Goal: Information Seeking & Learning: Learn about a topic

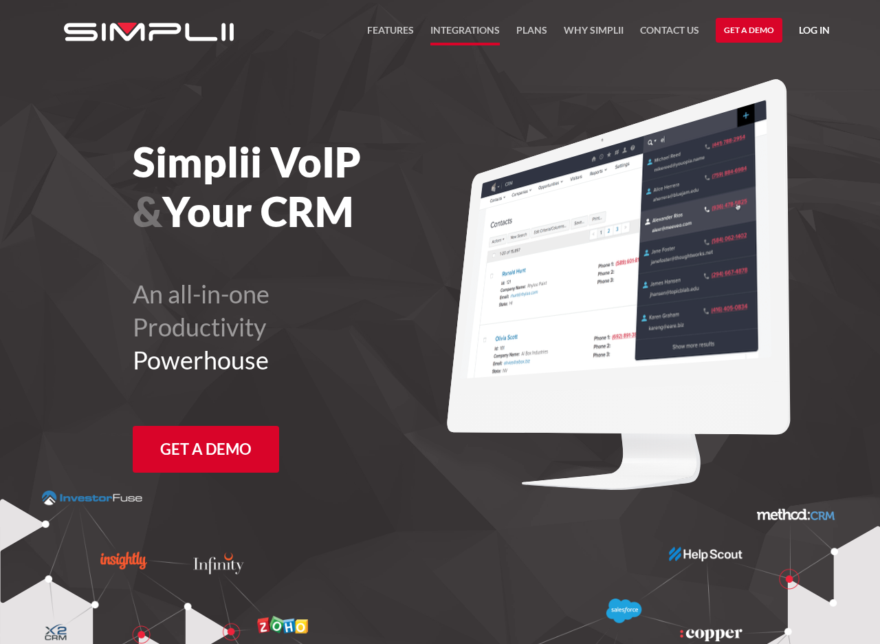
click at [451, 39] on link "Integrations" at bounding box center [464, 33] width 69 height 23
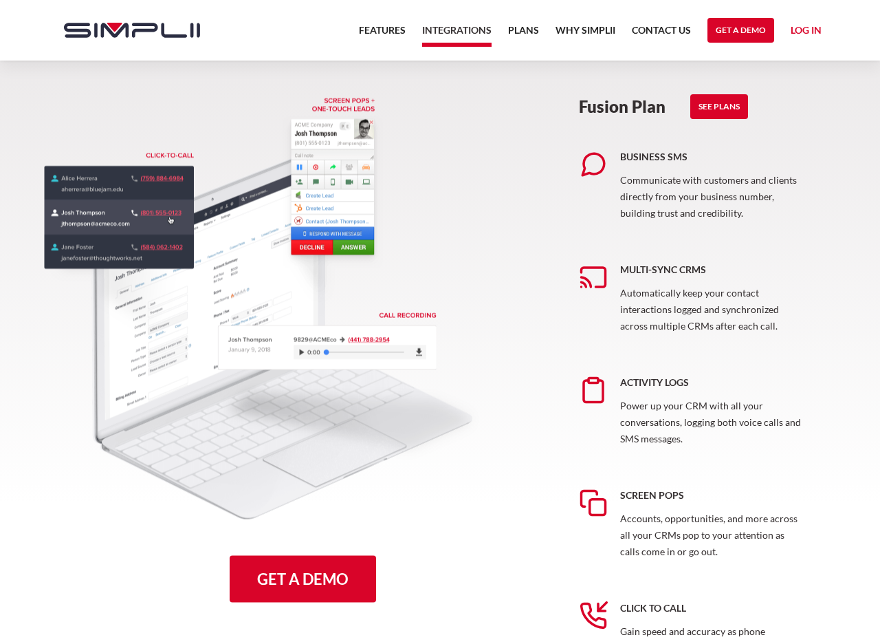
scroll to position [503, 0]
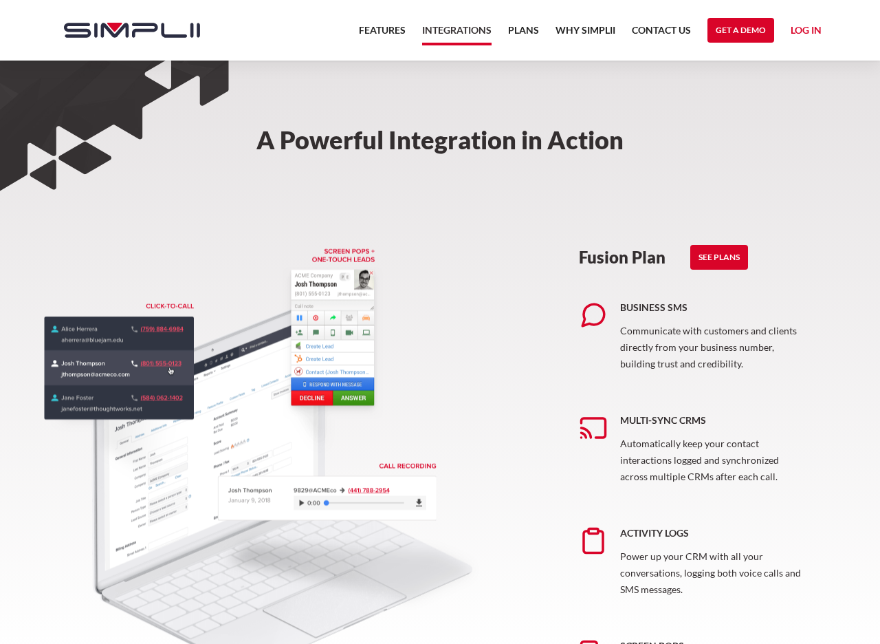
click at [461, 33] on link "Integrations" at bounding box center [456, 33] width 69 height 23
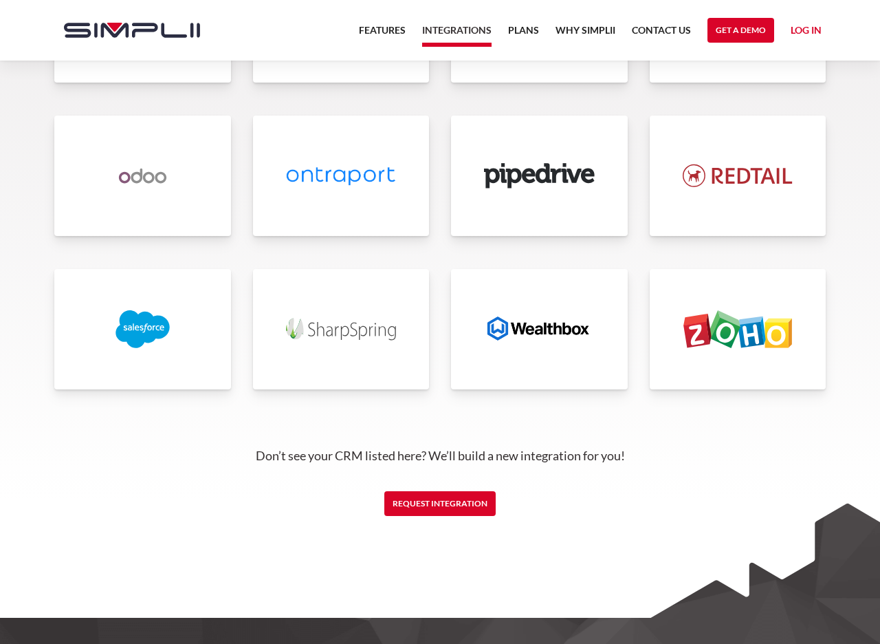
scroll to position [3176, 0]
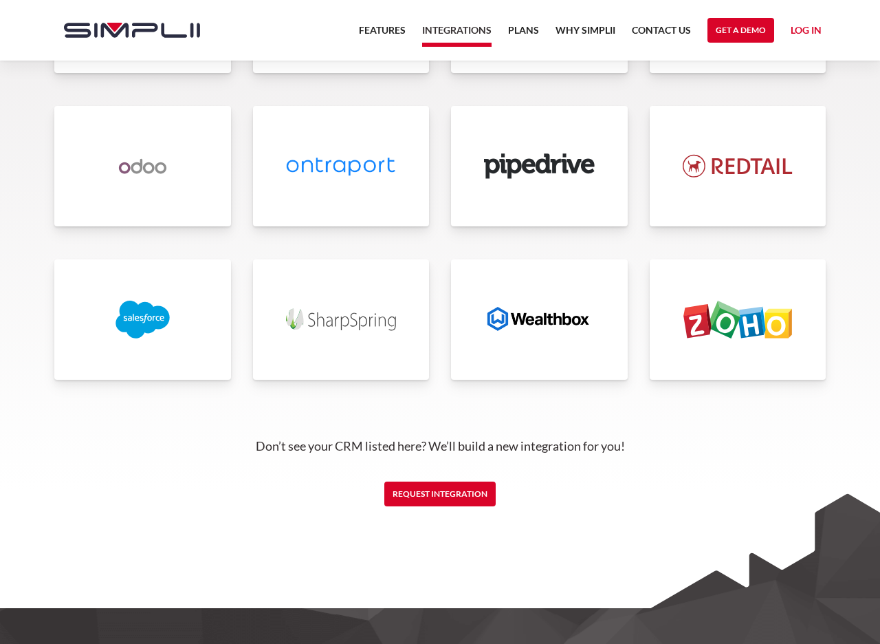
click at [524, 314] on img at bounding box center [539, 319] width 111 height 38
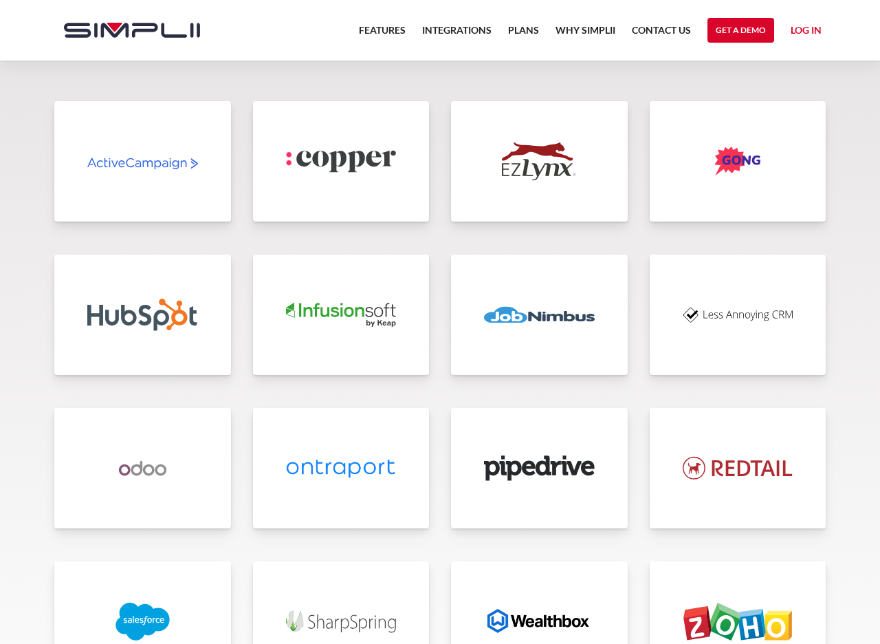
scroll to position [3561, 0]
